Goal: Find specific page/section: Find specific page/section

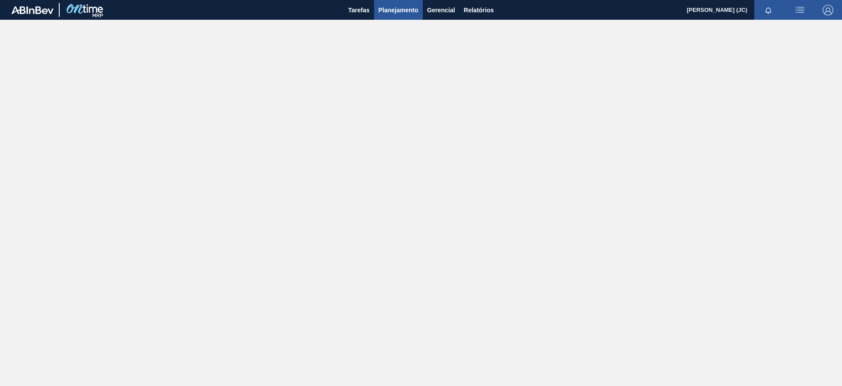
click at [406, 8] on span "Planejamento" at bounding box center [399, 10] width 40 height 11
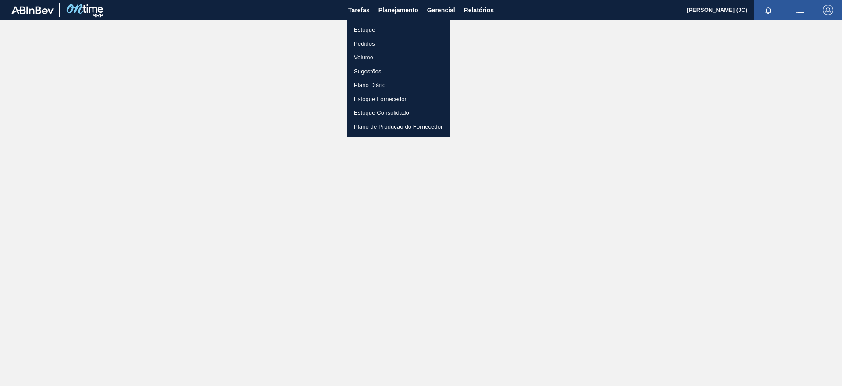
click at [394, 30] on li "Estoque" at bounding box center [398, 30] width 103 height 14
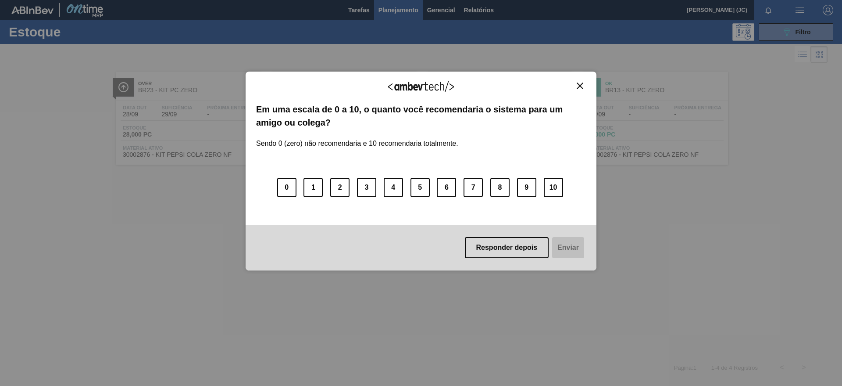
click at [798, 32] on div "Agradecemos seu feedback! Em uma escala de 0 a 10, o quanto você recomendaria o…" at bounding box center [421, 193] width 842 height 386
click at [583, 89] on button "Close" at bounding box center [580, 85] width 12 height 7
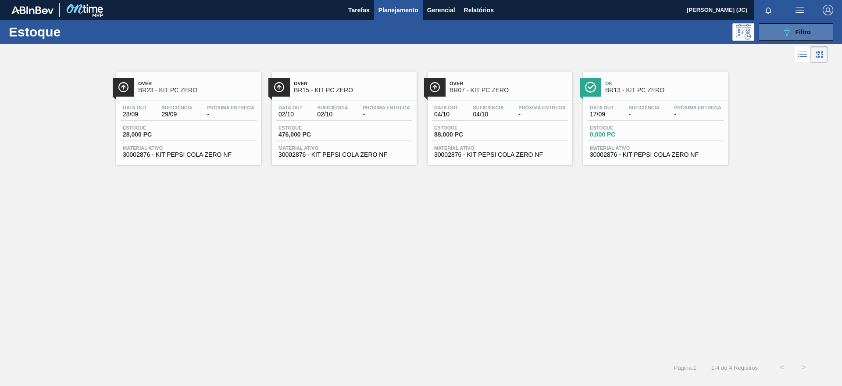
click at [797, 30] on span "Filtro" at bounding box center [803, 32] width 15 height 7
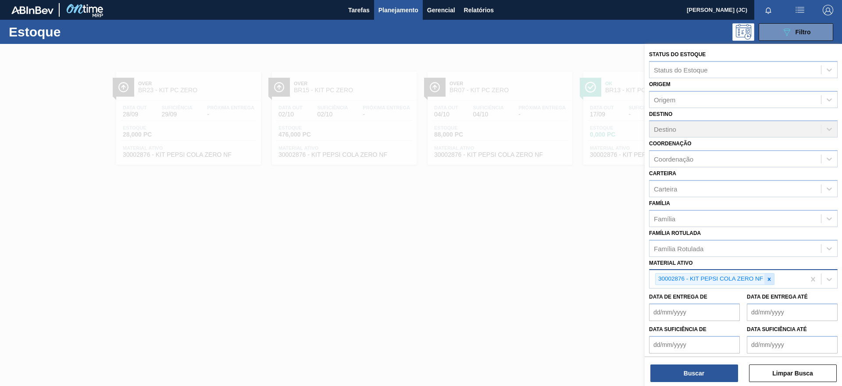
click at [767, 278] on icon at bounding box center [769, 279] width 6 height 6
paste ativo "30017346"
type ativo "30017346"
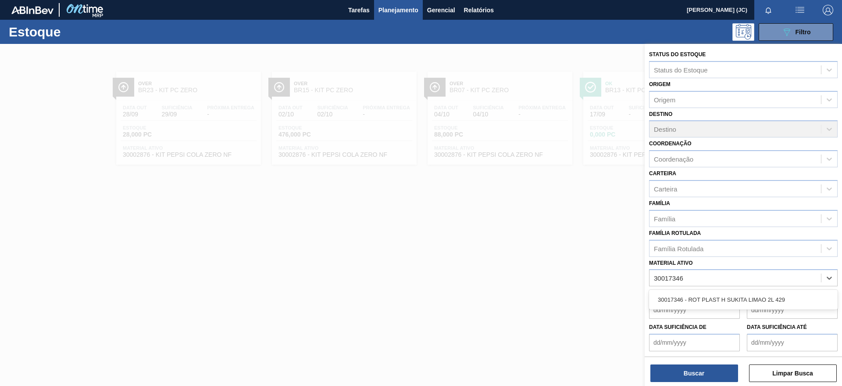
click at [722, 290] on div "30017346 - ROT PLAST H SUKITA LIMAO 2L 429" at bounding box center [743, 300] width 189 height 20
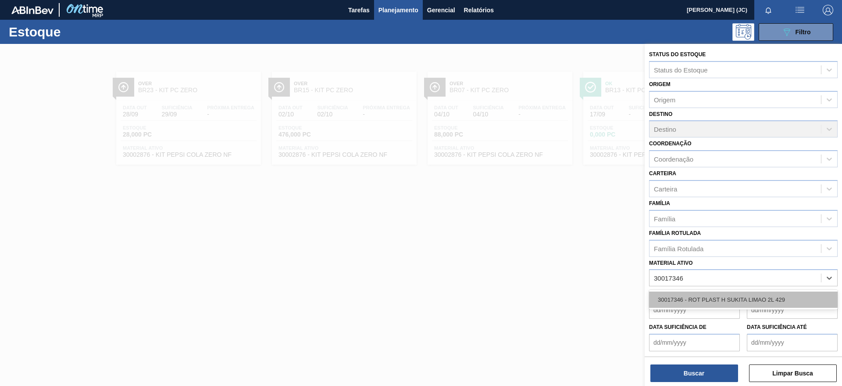
click at [725, 301] on div "30017346 - ROT PLAST H SUKITA LIMAO 2L 429" at bounding box center [743, 299] width 189 height 16
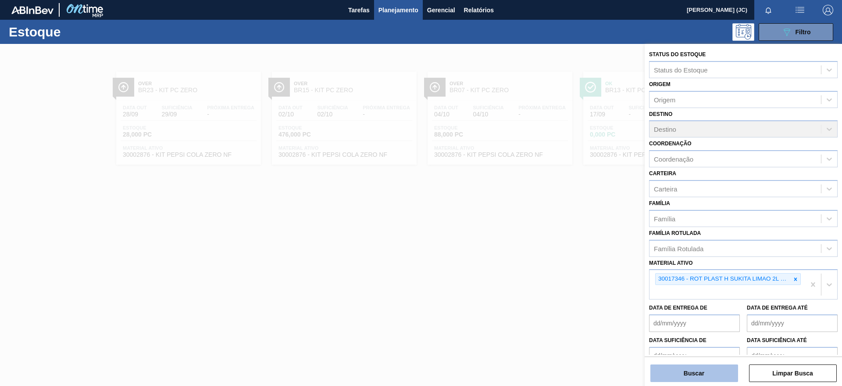
click at [696, 377] on button "Buscar" at bounding box center [695, 373] width 88 height 18
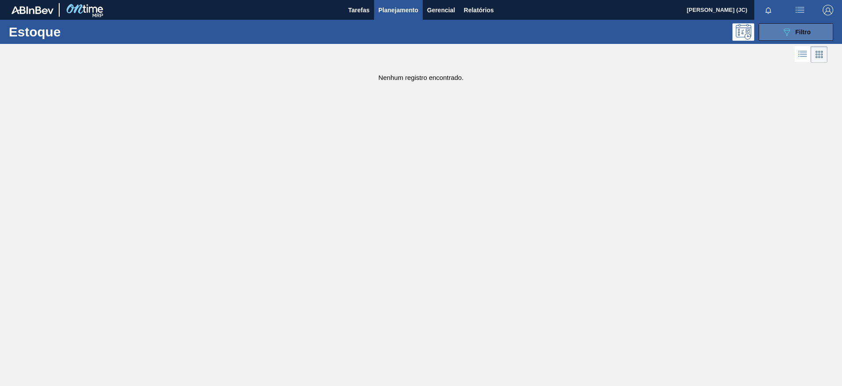
click at [777, 31] on button "089F7B8B-B2A5-4AFE-B5C0-19BA573D28AC Filtro" at bounding box center [796, 32] width 75 height 18
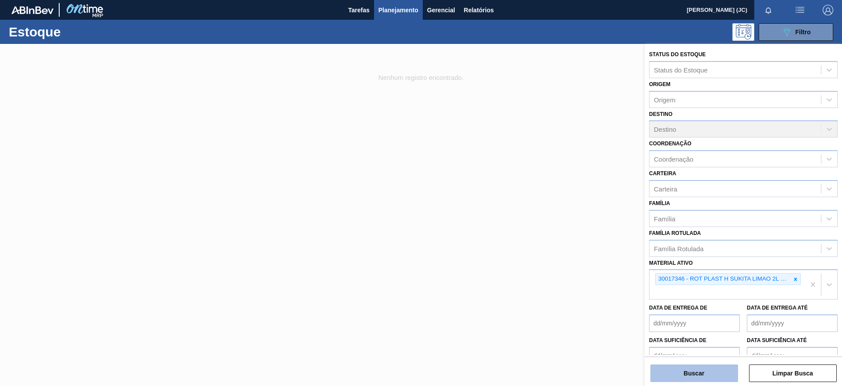
click at [703, 369] on button "Buscar" at bounding box center [695, 373] width 88 height 18
